Goal: Communication & Community: Answer question/provide support

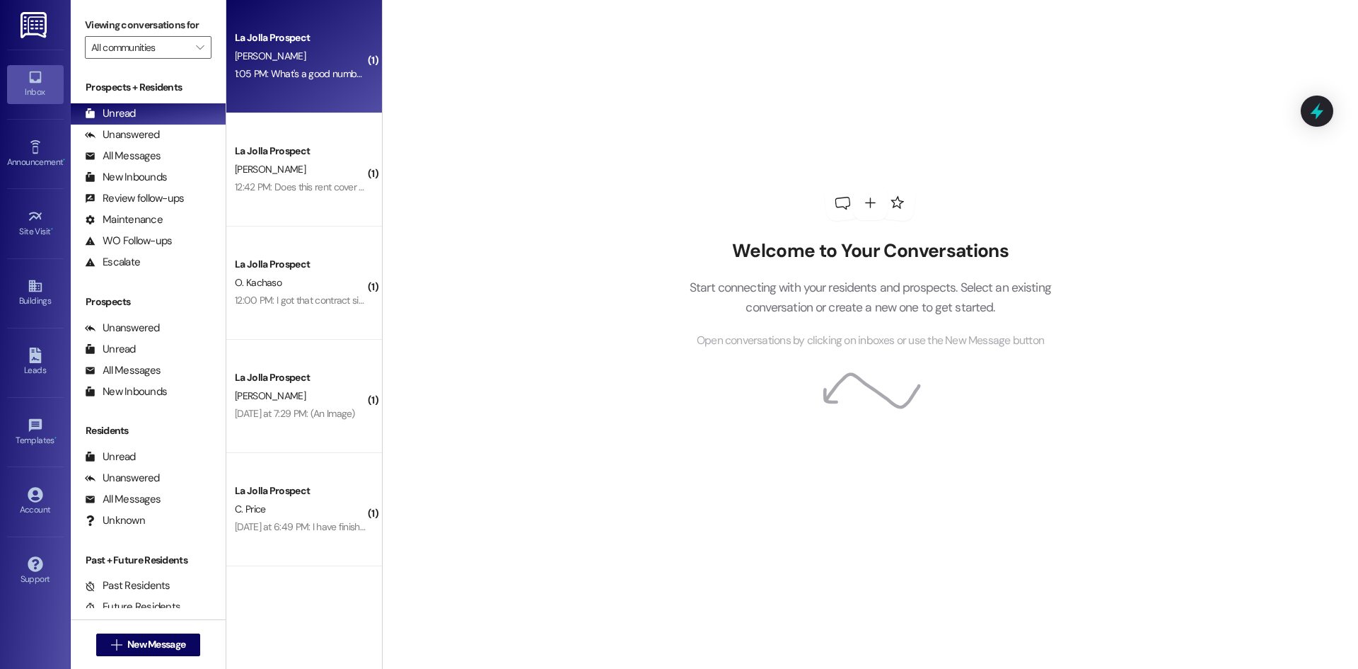
click at [267, 76] on div "1:05 PM: What's a good number I can call?? 1:05 PM: What's a good number I can …" at bounding box center [323, 73] width 177 height 13
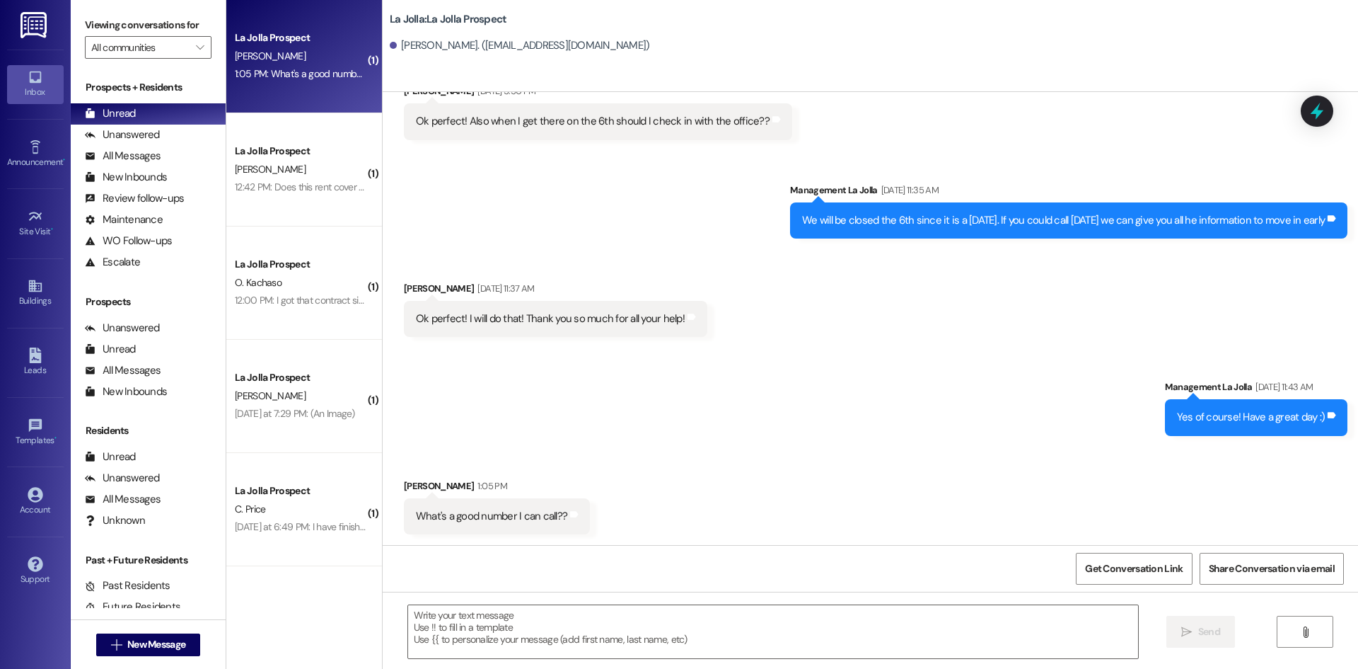
scroll to position [1721, 0]
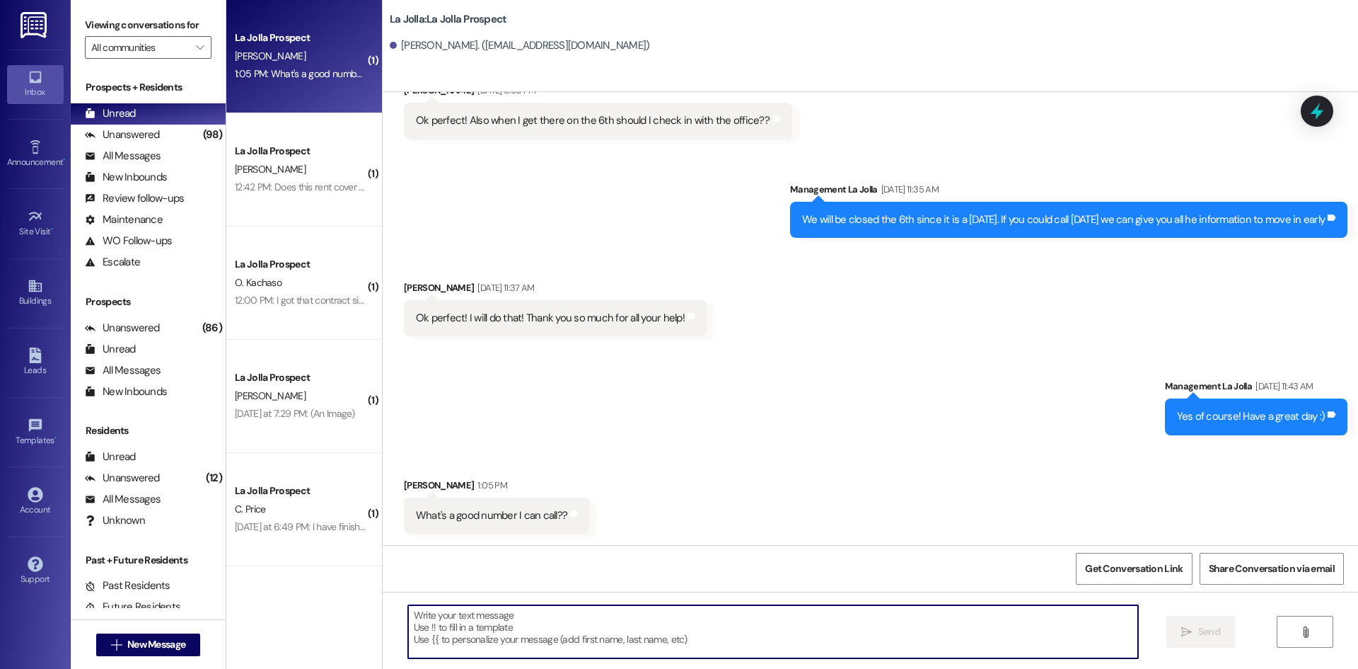
click at [415, 645] on textarea at bounding box center [773, 631] width 730 height 53
paste textarea "[PHONE_NUMBER]"
type textarea "Yes, here is a good number [PHONE_NUMBER]"
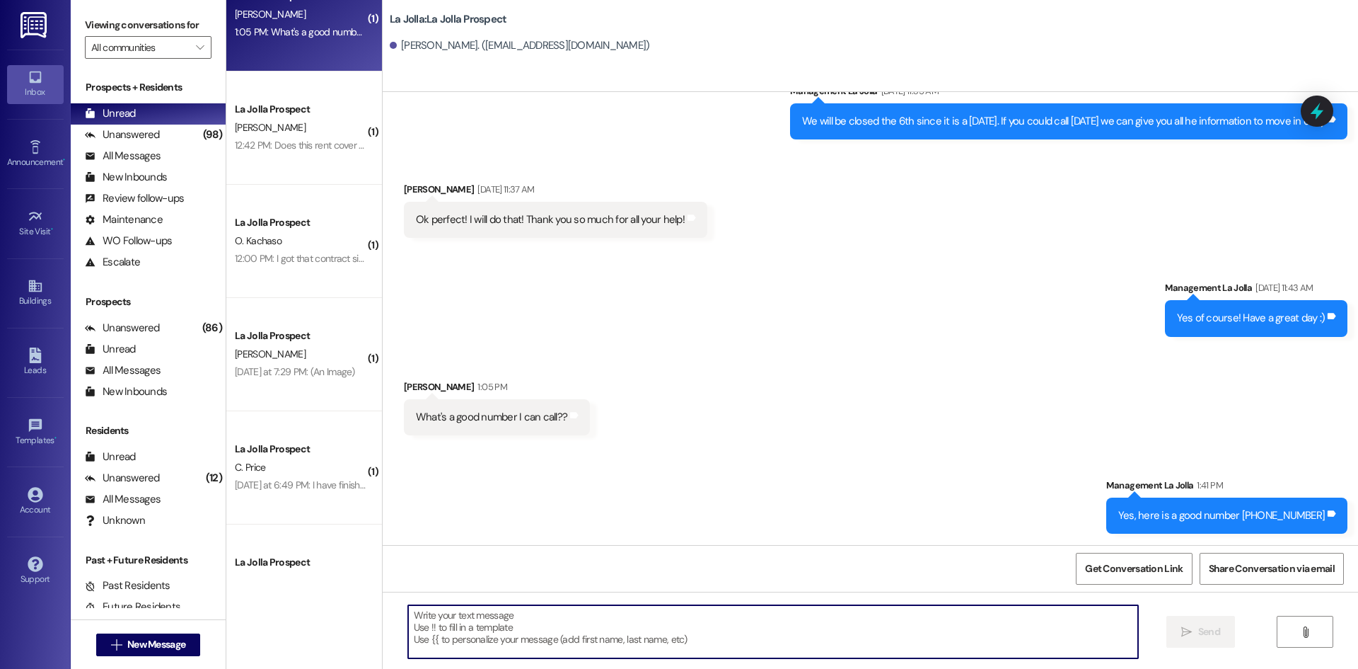
scroll to position [0, 0]
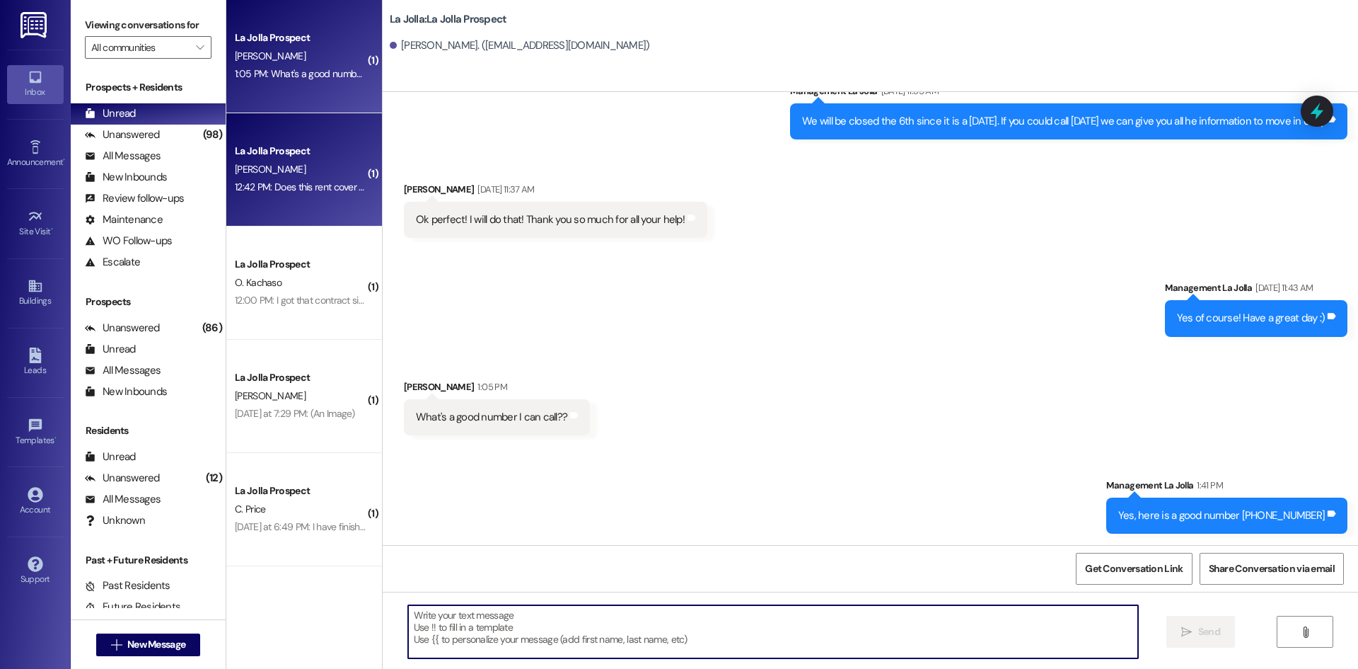
click at [315, 168] on div "[PERSON_NAME]" at bounding box center [300, 170] width 134 height 18
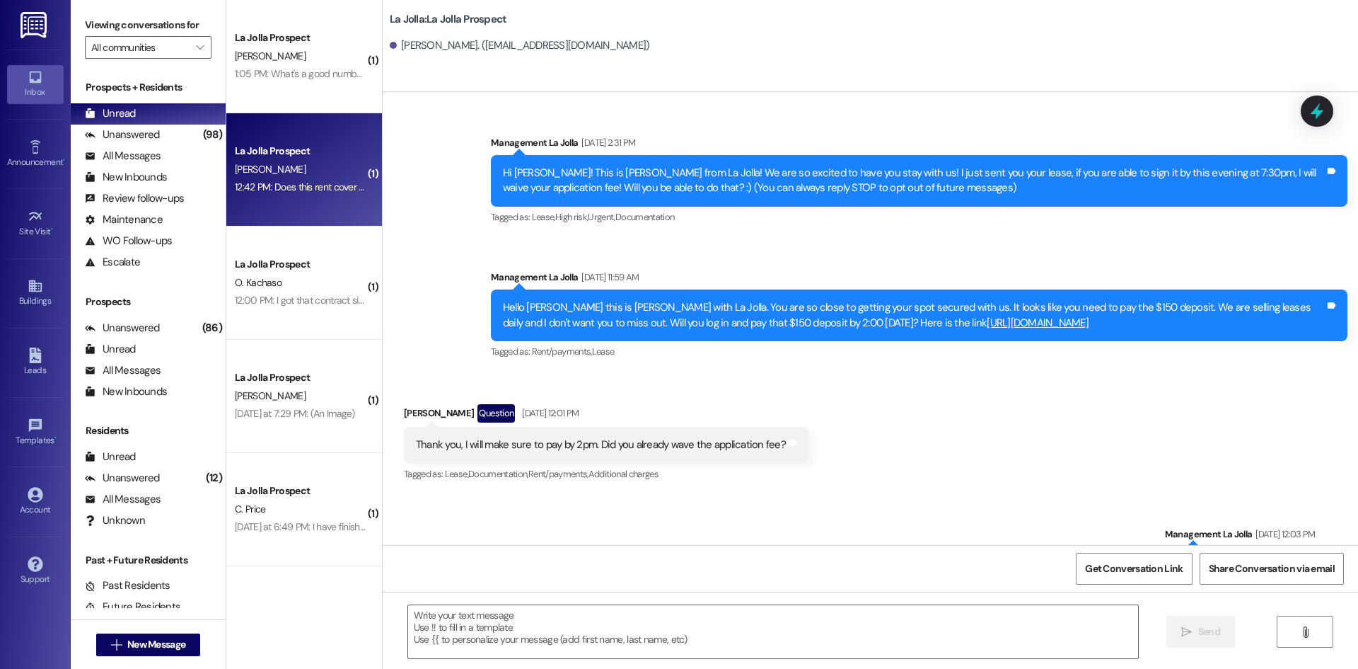
scroll to position [3405, 0]
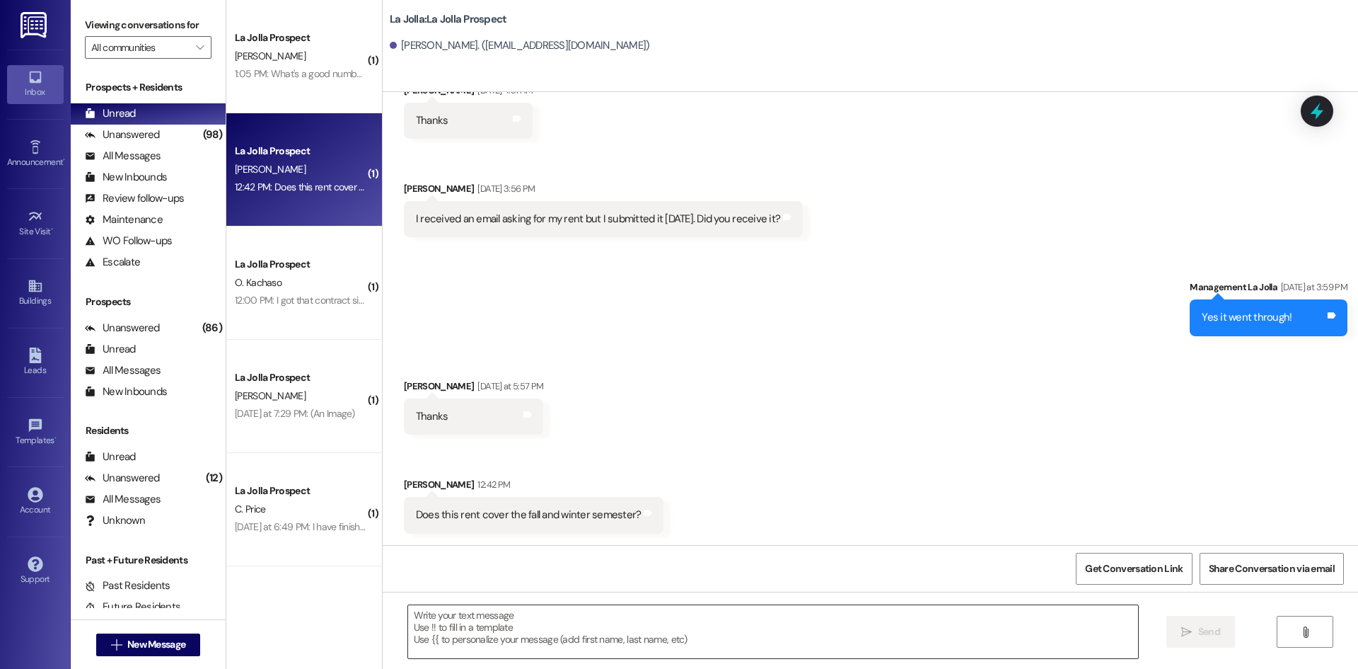
click at [513, 630] on textarea at bounding box center [773, 631] width 730 height 53
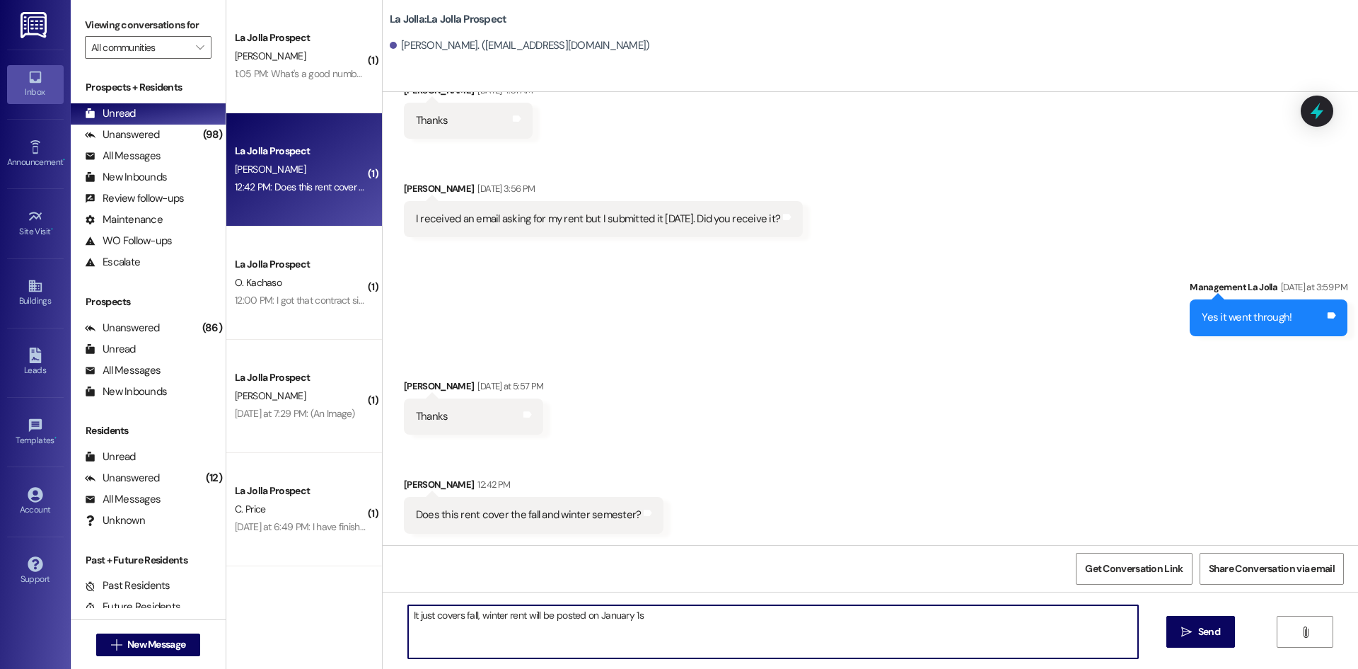
type textarea "It just covers fall, winter rent will be posted on [DATE]"
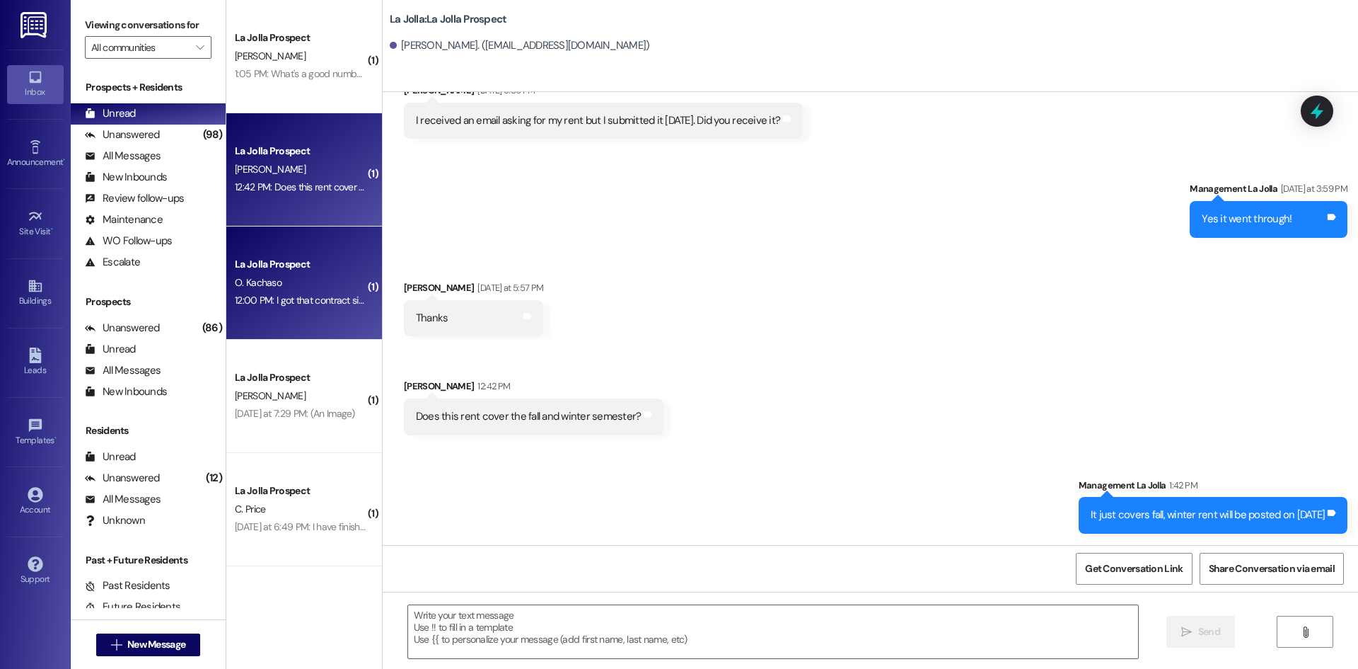
click at [342, 294] on div "12:00 PM: I got that contract signed. Is there anything else I need to do on my…" at bounding box center [440, 300] width 411 height 13
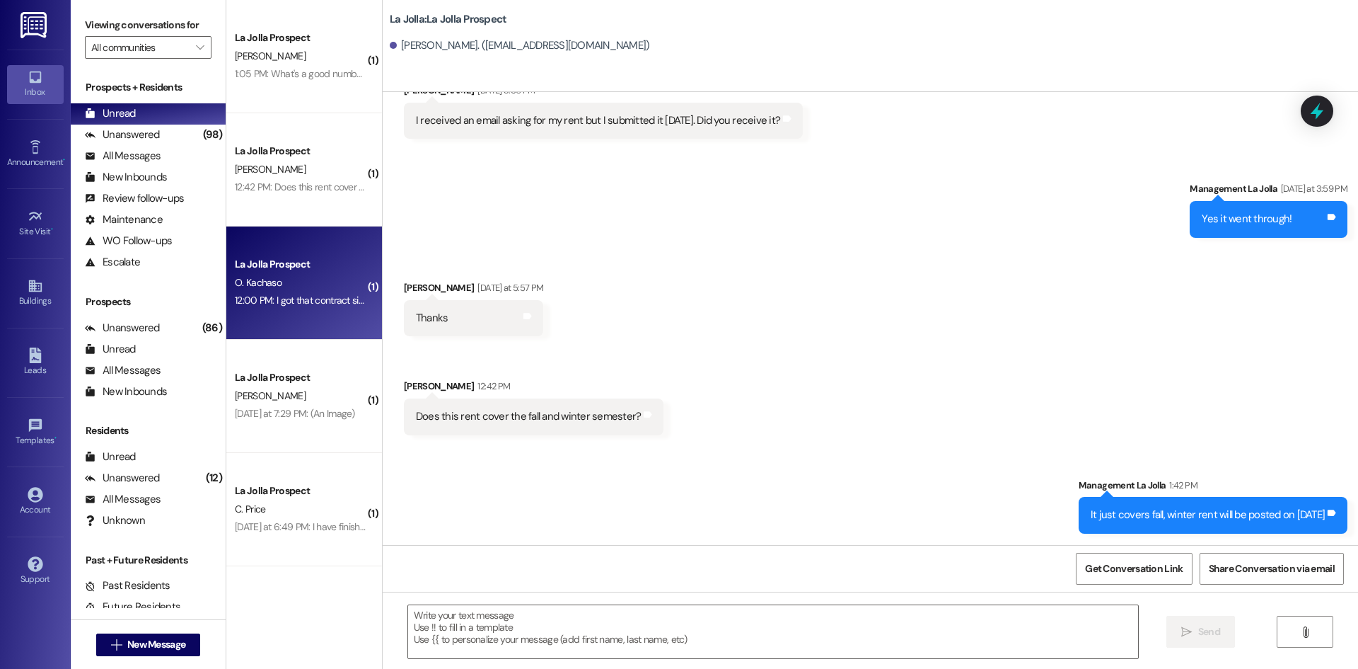
scroll to position [1743, 0]
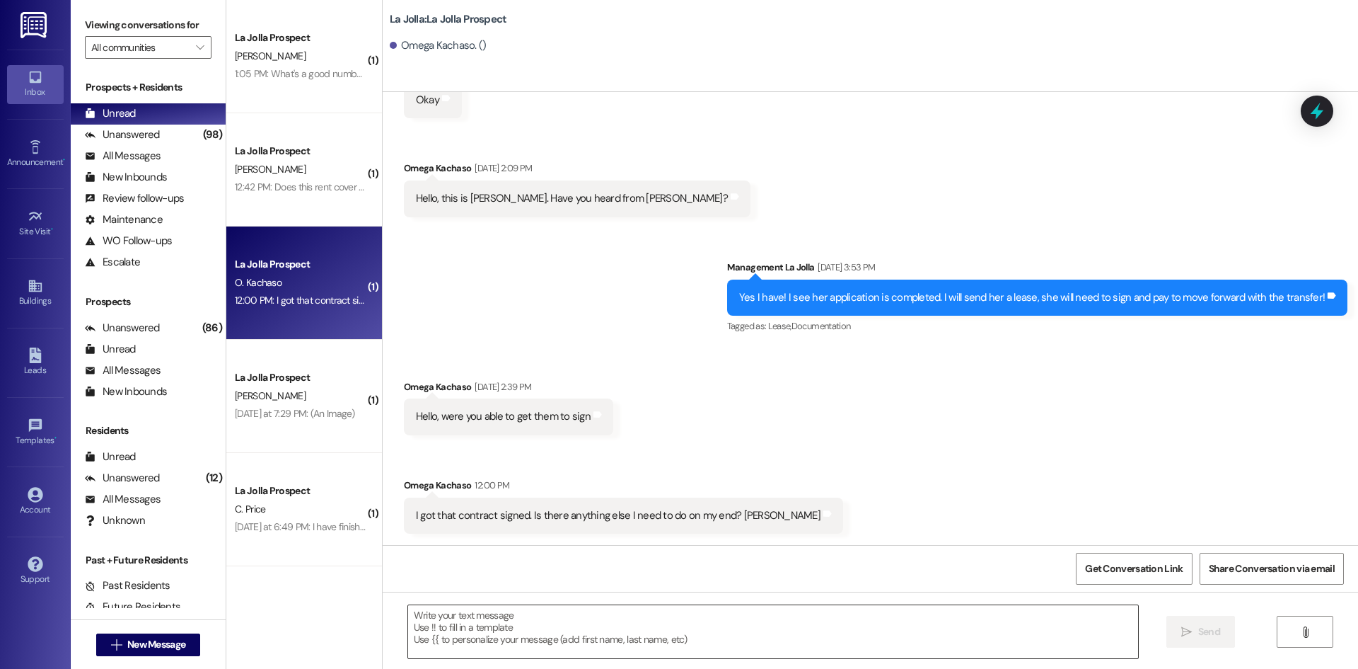
click at [526, 637] on textarea at bounding box center [773, 631] width 730 height 53
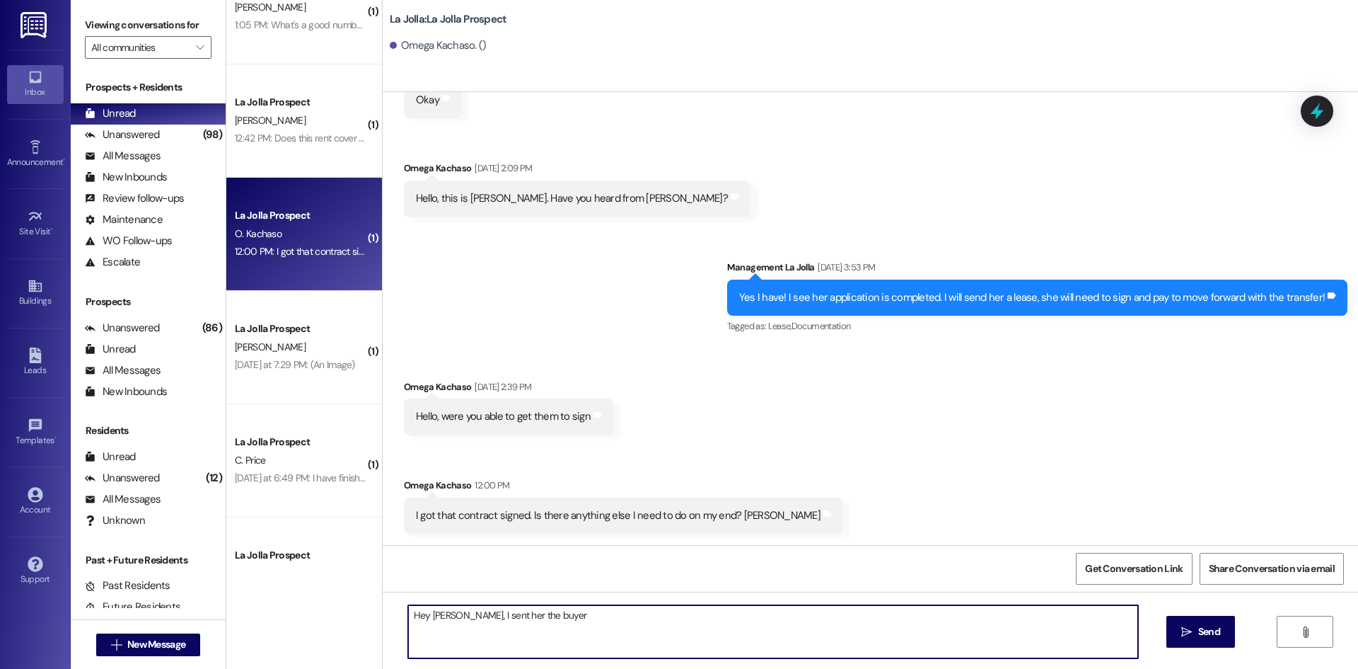
scroll to position [111, 0]
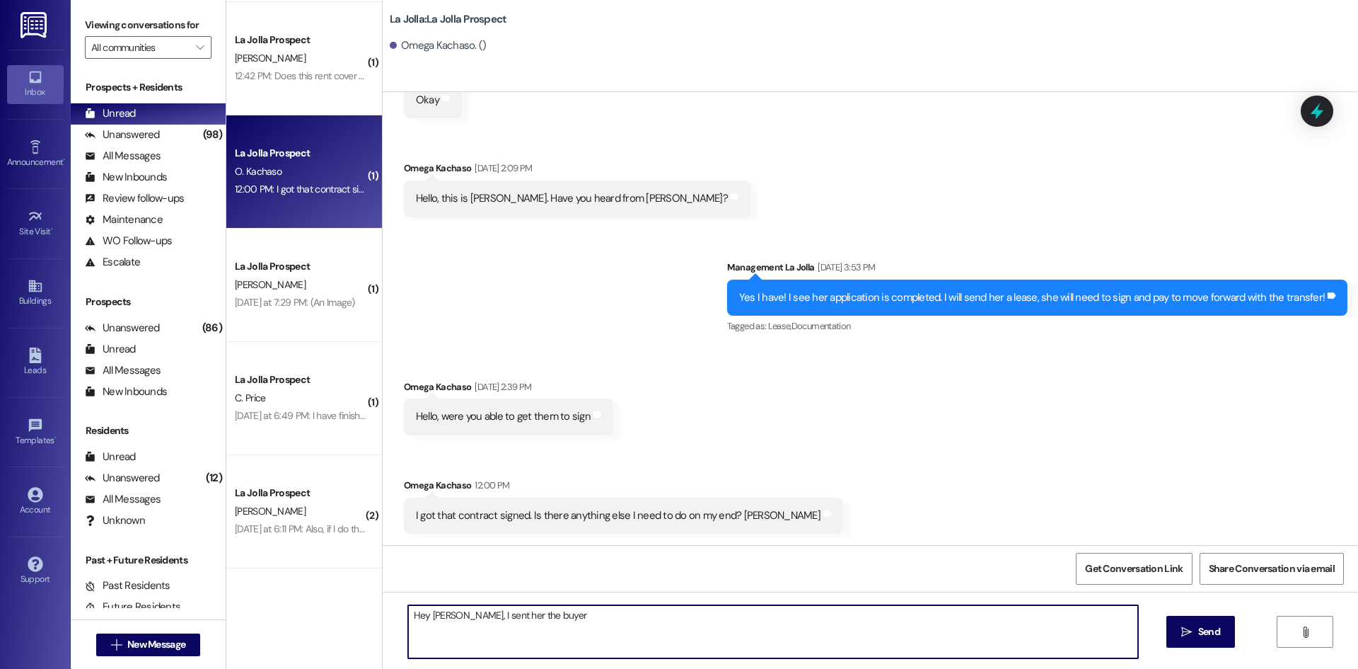
click at [555, 622] on textarea "Hey [PERSON_NAME], I sent her the buyer" at bounding box center [773, 631] width 730 height 53
type textarea "Hey [PERSON_NAME], I sent her the buyer agreement and she needs"
